Goal: Task Accomplishment & Management: Manage account settings

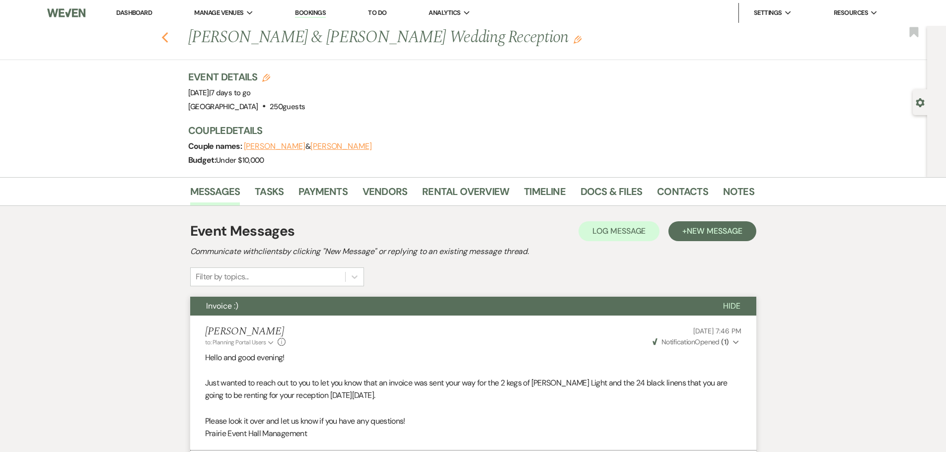
click at [169, 38] on icon "Previous" at bounding box center [164, 38] width 7 height 12
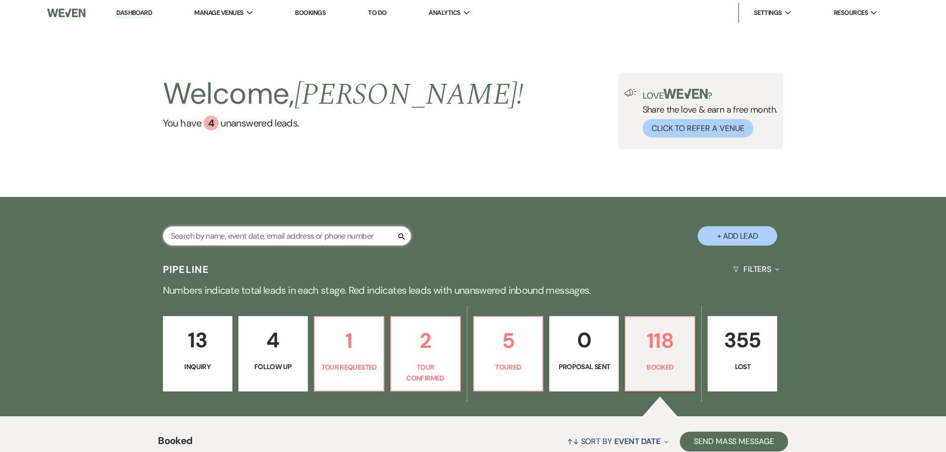
click at [244, 238] on input "text" at bounding box center [287, 235] width 248 height 19
type input "[PERSON_NAME]"
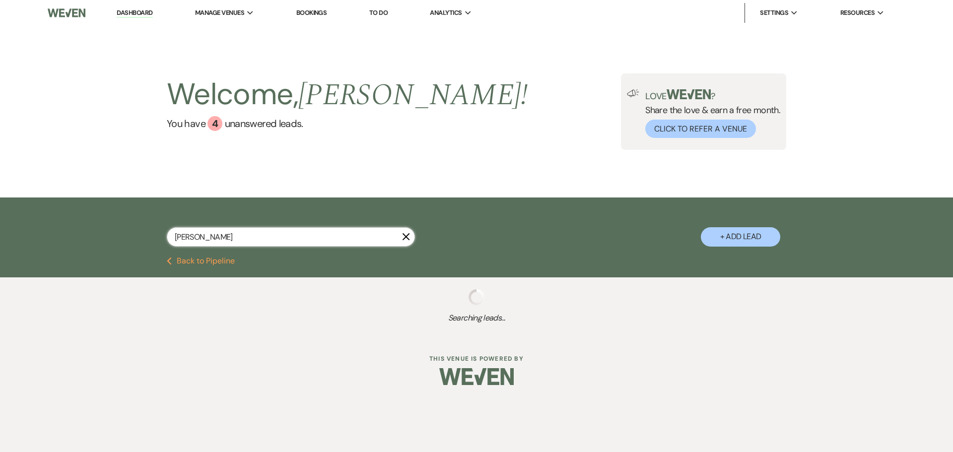
select select "8"
select select "5"
type input "[PERSON_NAME]"
select select "5"
select select "8"
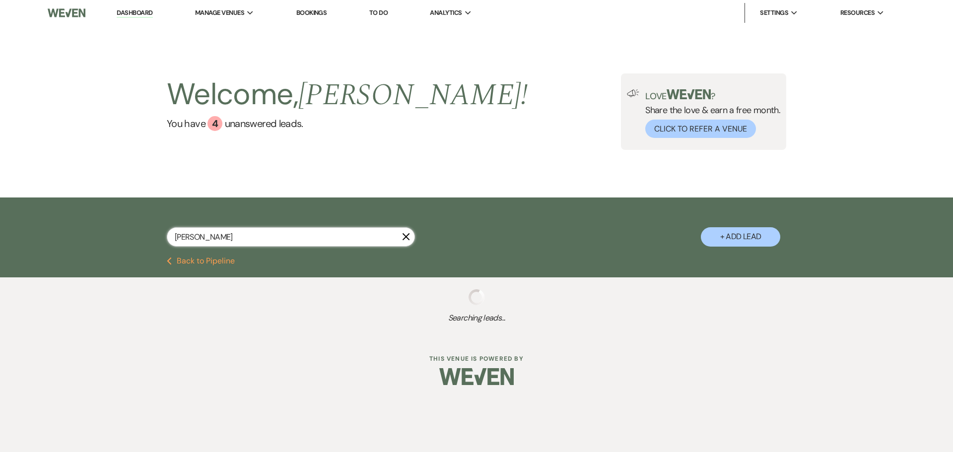
select select "8"
select select "5"
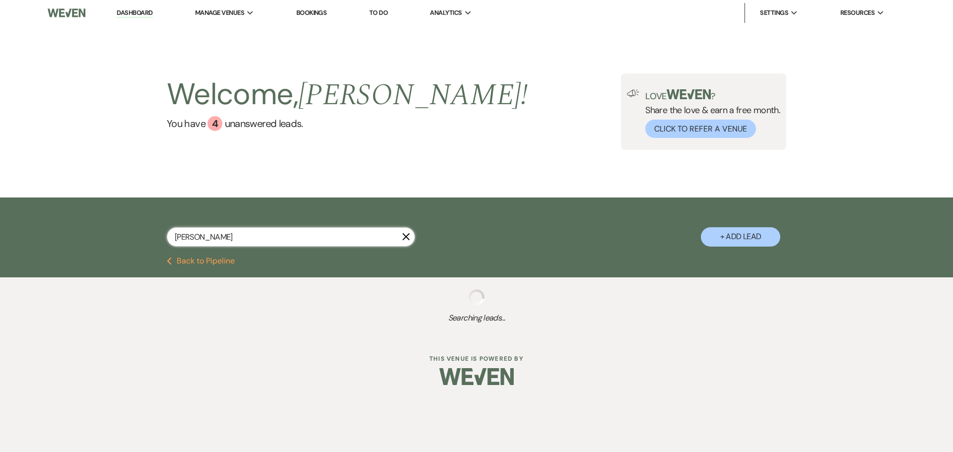
select select "8"
select select "1"
select select "5"
select select "8"
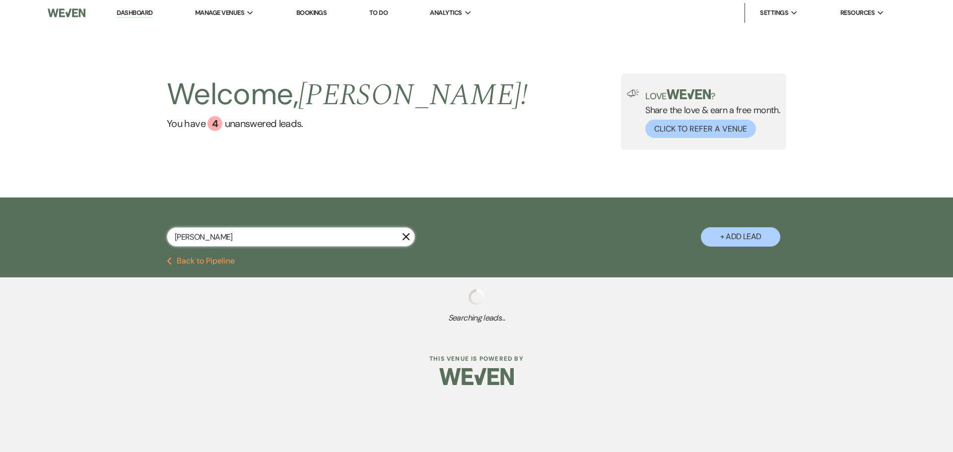
select select "5"
select select "8"
select select "1"
select select "8"
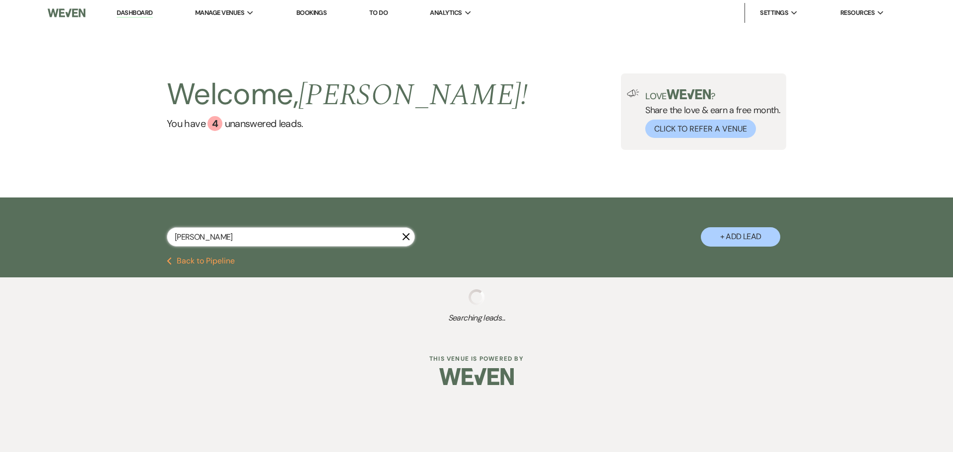
select select "5"
select select "8"
select select "9"
select select "8"
select select "10"
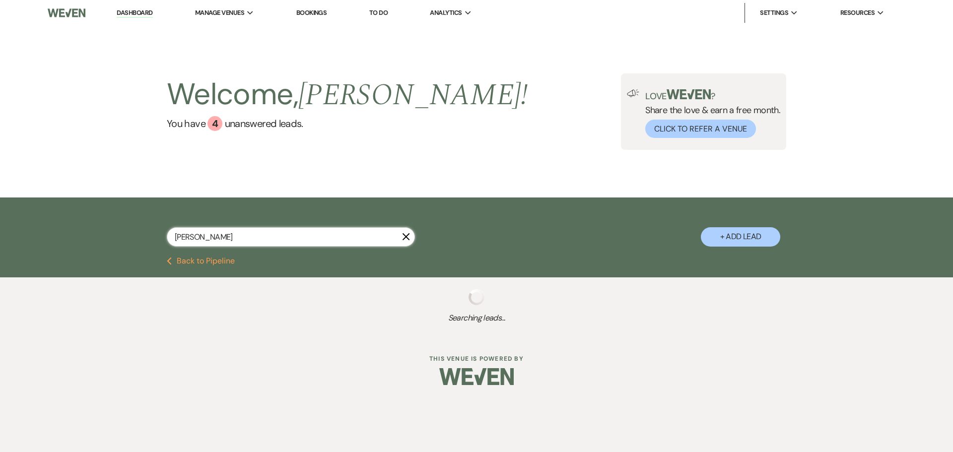
select select "8"
select select "5"
select select "8"
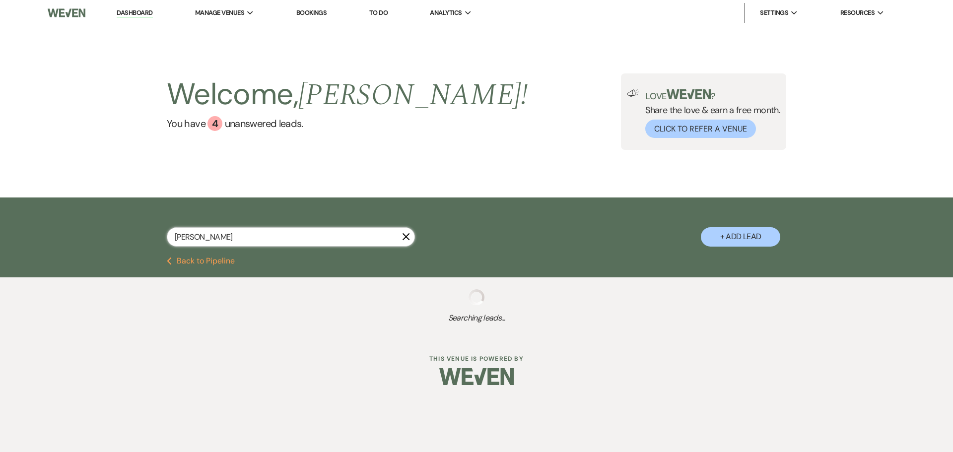
select select "5"
select select "8"
select select "5"
select select "8"
select select "5"
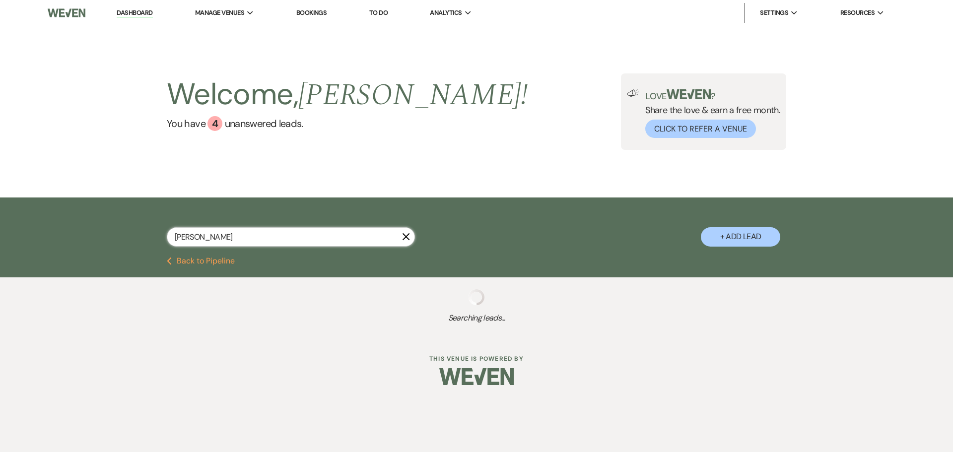
select select "8"
select select "3"
select select "8"
select select "5"
select select "8"
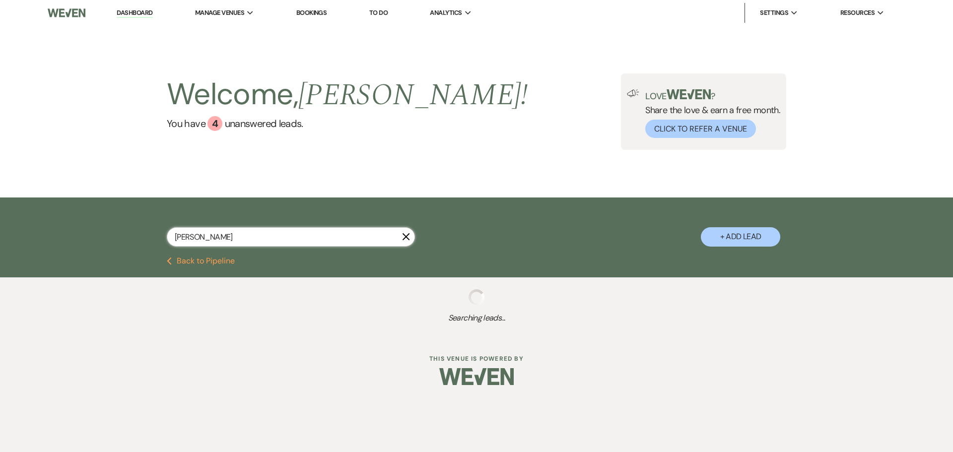
select select "3"
select select "8"
select select "5"
select select "8"
select select "11"
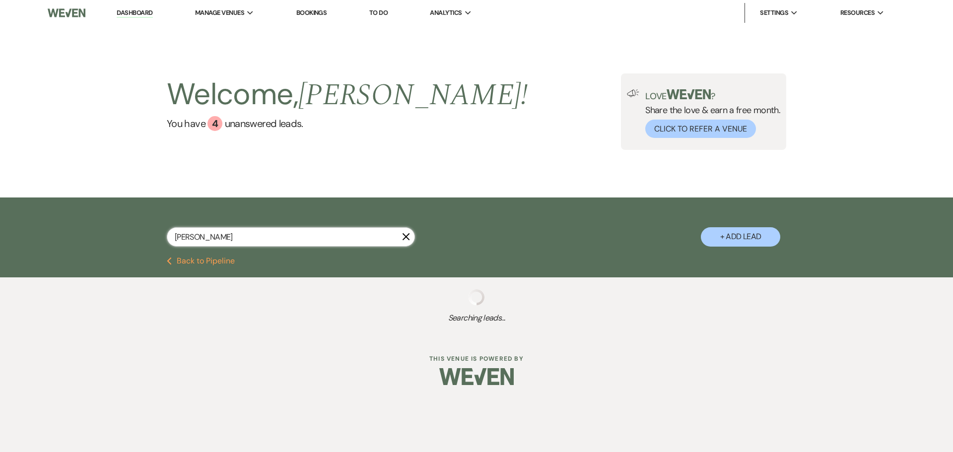
select select "8"
select select "5"
select select "8"
select select "2"
select select "8"
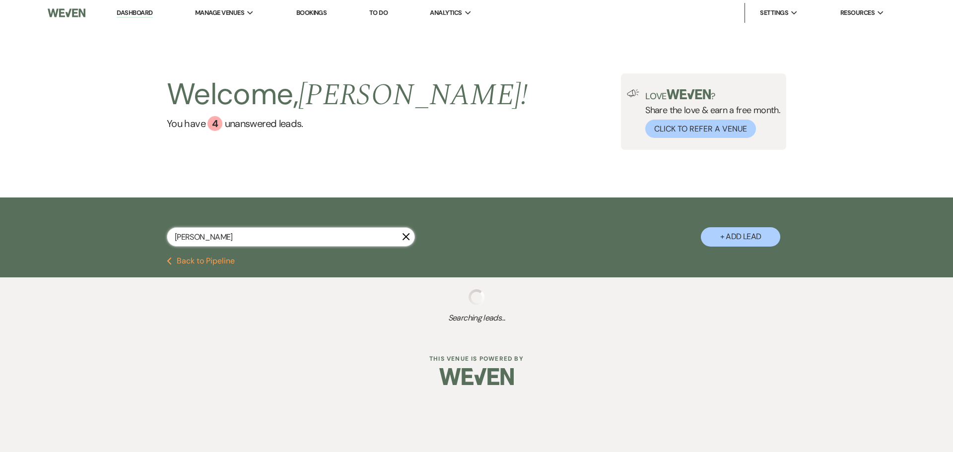
select select "6"
select select "8"
select select "5"
select select "8"
select select "5"
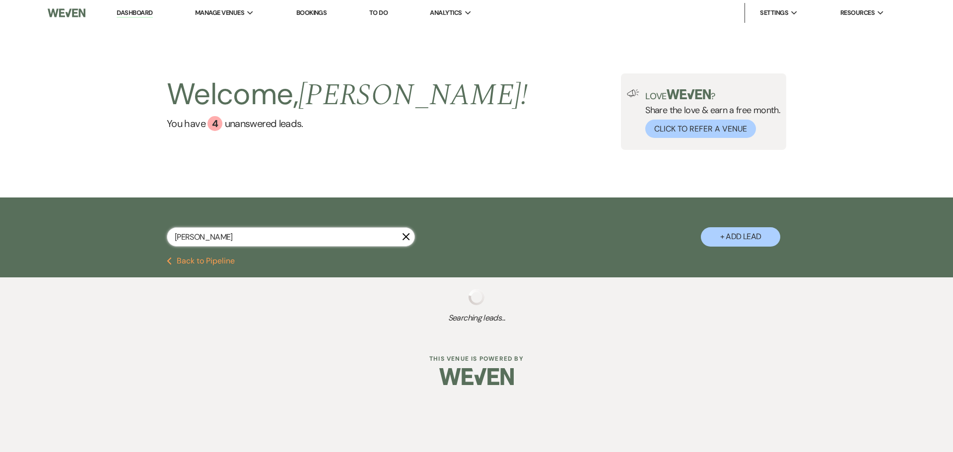
select select "8"
select select "5"
select select "8"
select select "5"
select select "8"
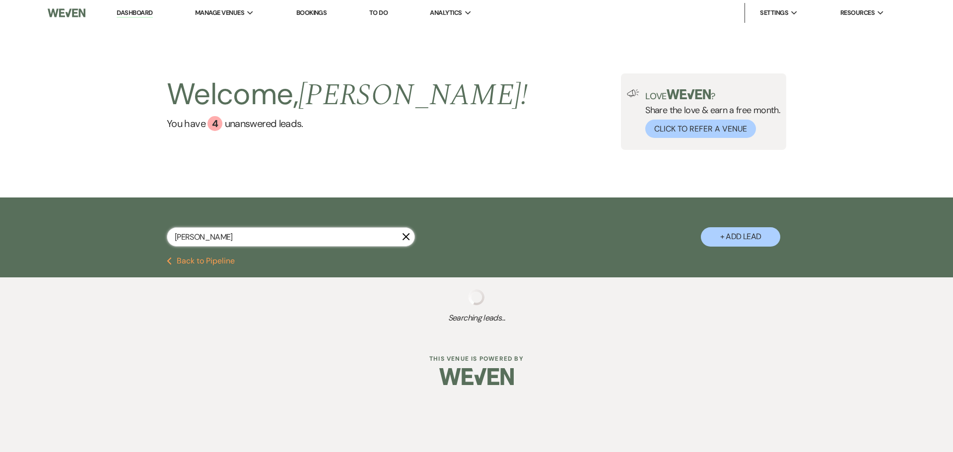
select select "5"
select select "8"
select select "5"
select select "8"
select select "5"
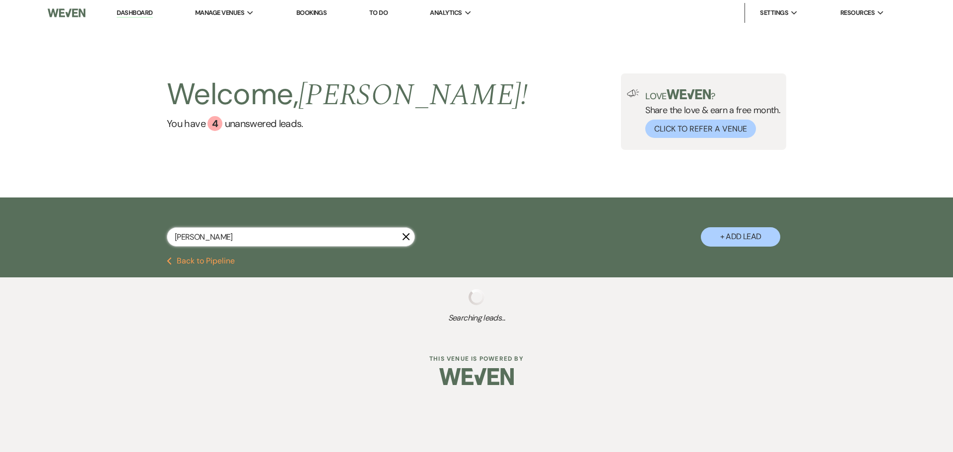
select select "8"
select select "5"
select select "8"
select select "3"
select select "8"
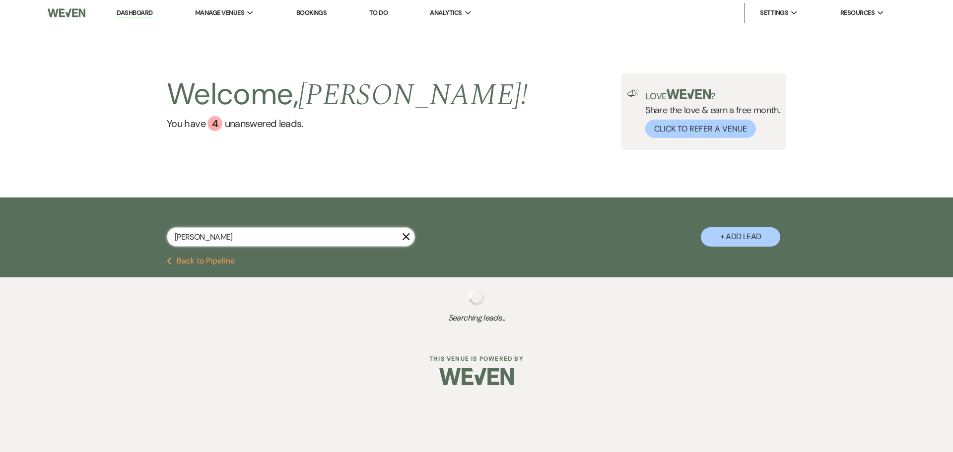
select select "3"
select select "8"
select select "5"
select select "8"
select select "5"
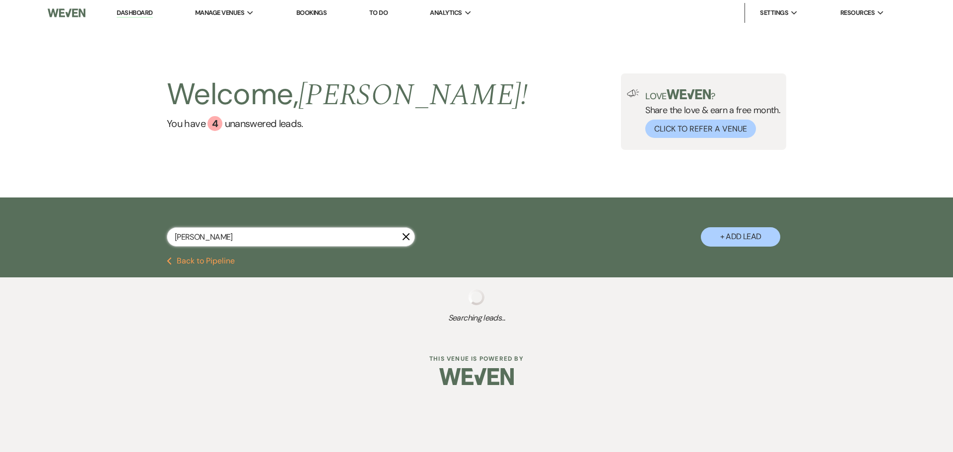
select select "8"
select select "5"
select select "8"
select select "5"
select select "8"
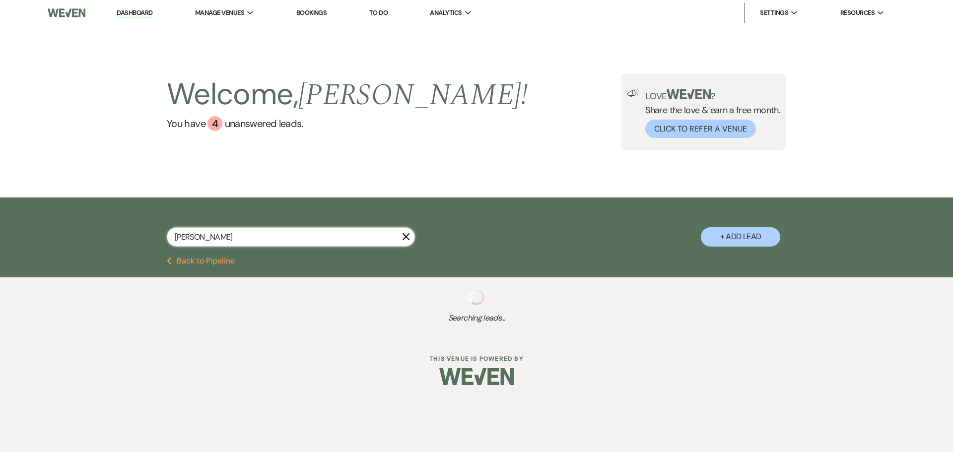
select select "5"
select select "8"
select select "5"
select select "8"
select select "5"
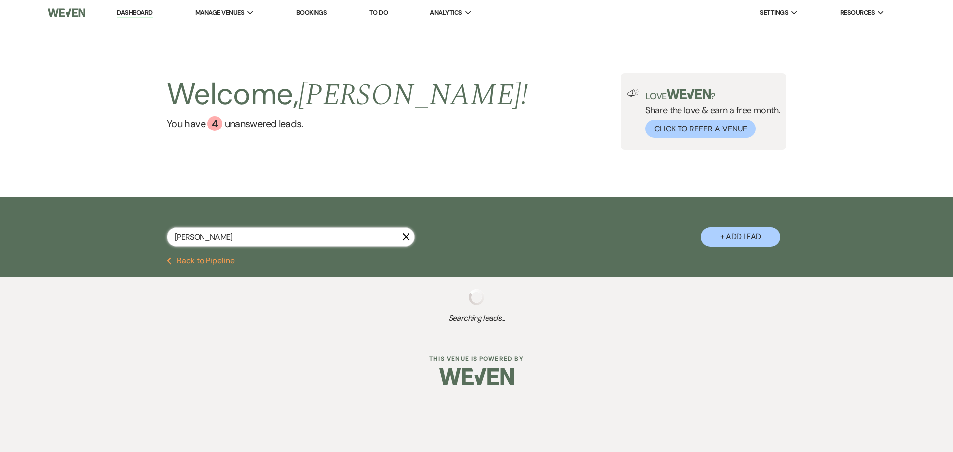
select select "8"
select select "3"
select select "8"
select select "5"
select select "8"
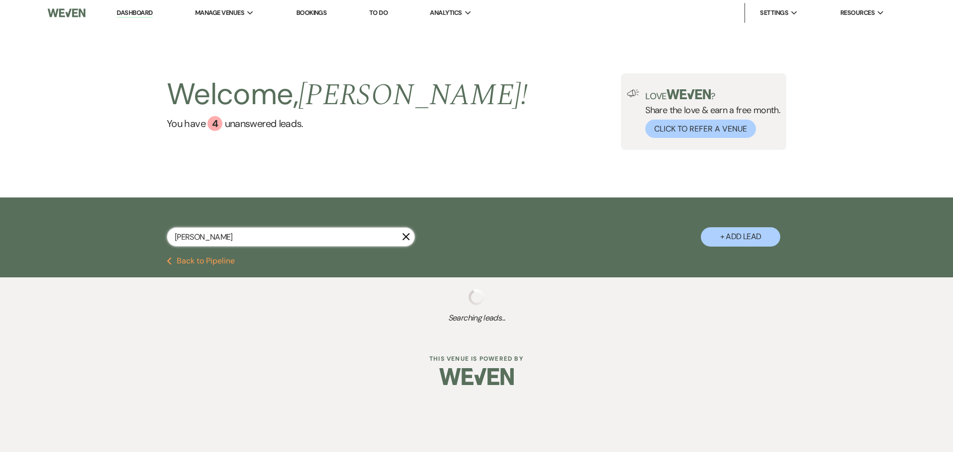
select select "5"
select select "8"
select select "11"
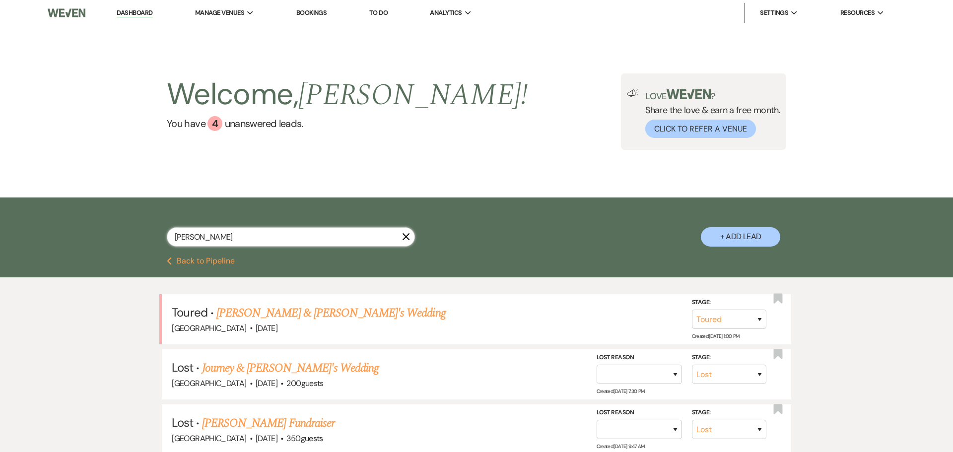
type input "[PERSON_NAME]"
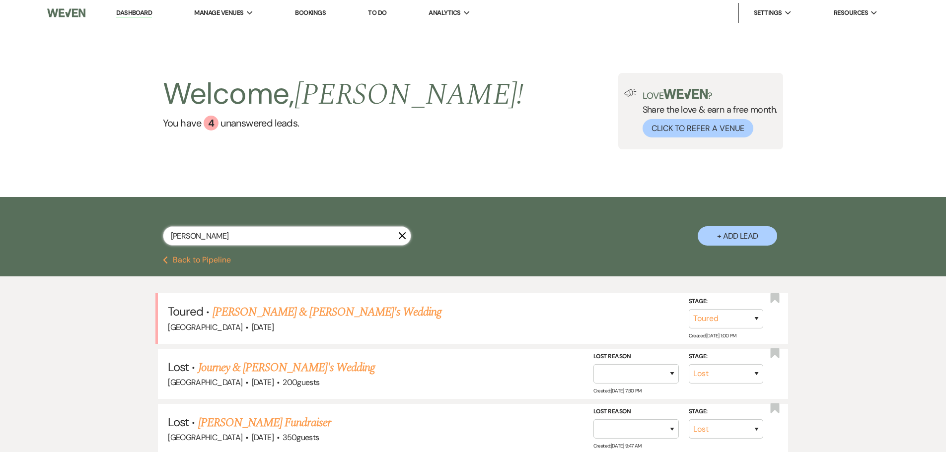
select select "5"
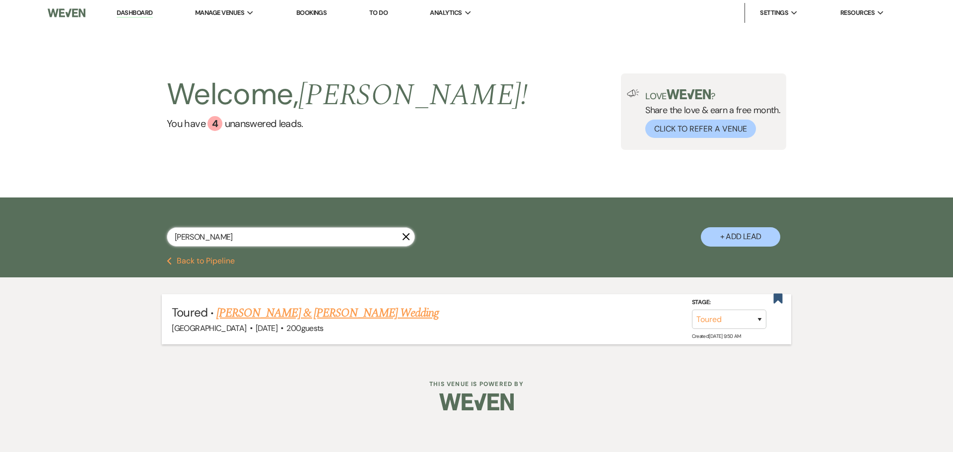
type input "[PERSON_NAME]"
click at [347, 323] on div "[GEOGRAPHIC_DATA] · [DATE] · 200 guests" at bounding box center [476, 328] width 609 height 13
click at [350, 315] on link "[PERSON_NAME] & [PERSON_NAME] Wedding" at bounding box center [327, 313] width 222 height 18
select select "5"
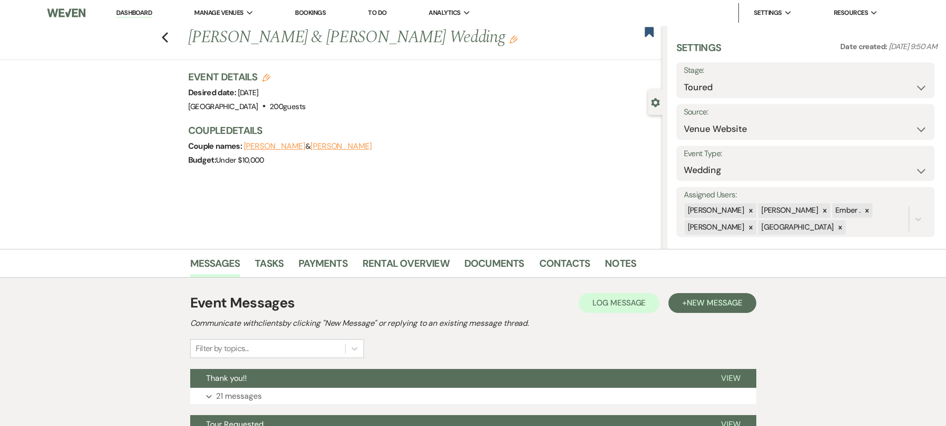
drag, startPoint x: 273, startPoint y: 93, endPoint x: 337, endPoint y: 94, distance: 63.5
click at [337, 94] on div "Event Details Edit Desired date: [DATE] Venue: [GEOGRAPHIC_DATA] . 200 guests V…" at bounding box center [420, 92] width 464 height 44
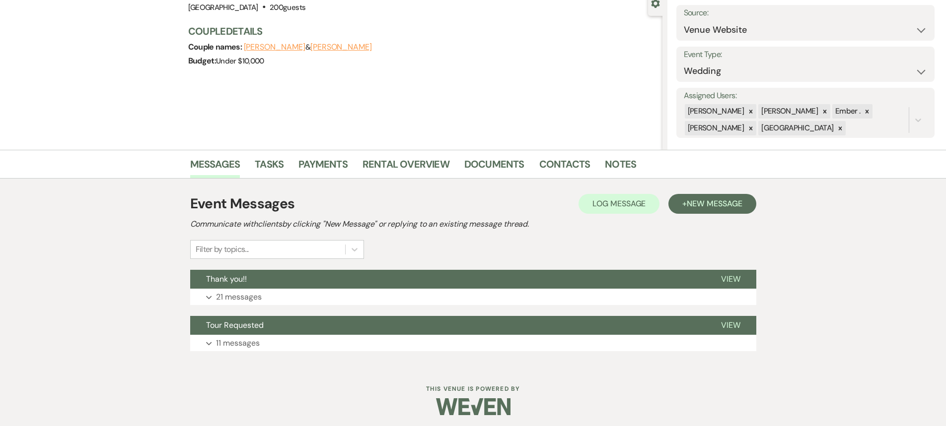
scroll to position [103, 0]
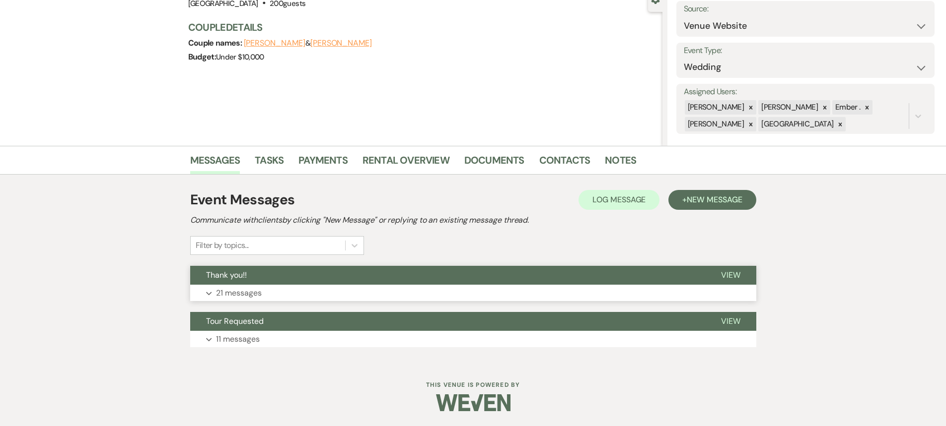
click at [255, 288] on p "21 messages" at bounding box center [239, 293] width 46 height 13
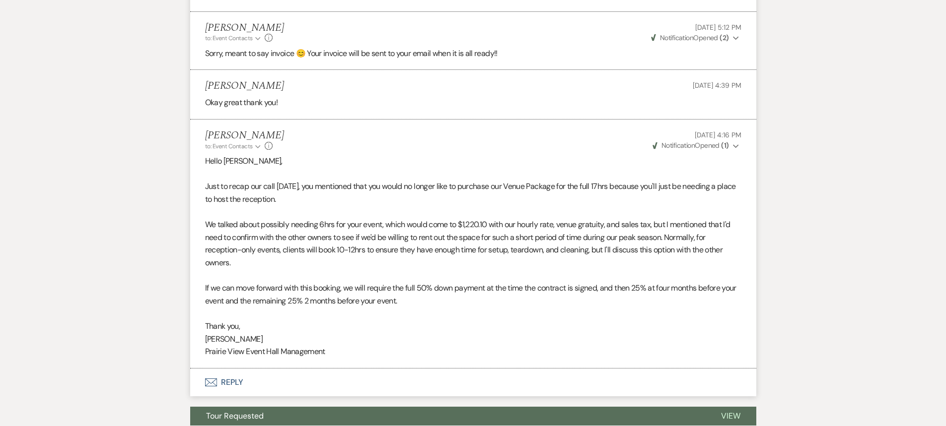
scroll to position [2750, 0]
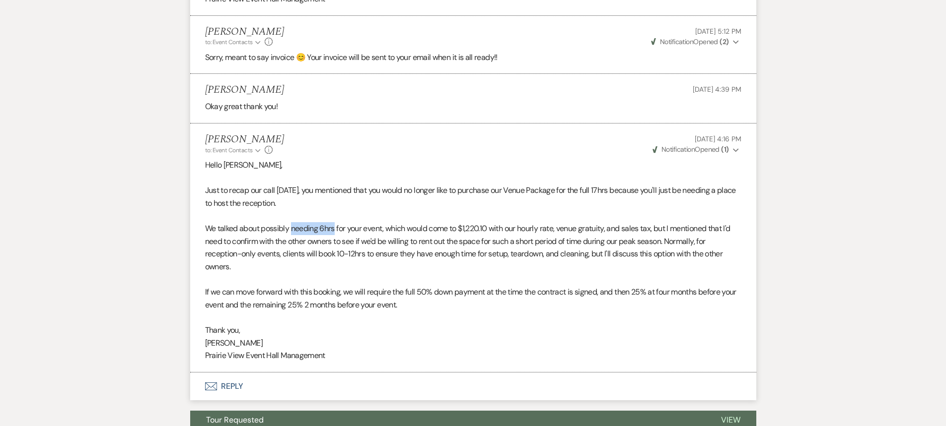
drag, startPoint x: 293, startPoint y: 227, endPoint x: 337, endPoint y: 232, distance: 43.9
click at [337, 232] on p "We talked about possibly needing 6hrs for your event, which would come to $1,22…" at bounding box center [473, 247] width 536 height 51
